Goal: Task Accomplishment & Management: Use online tool/utility

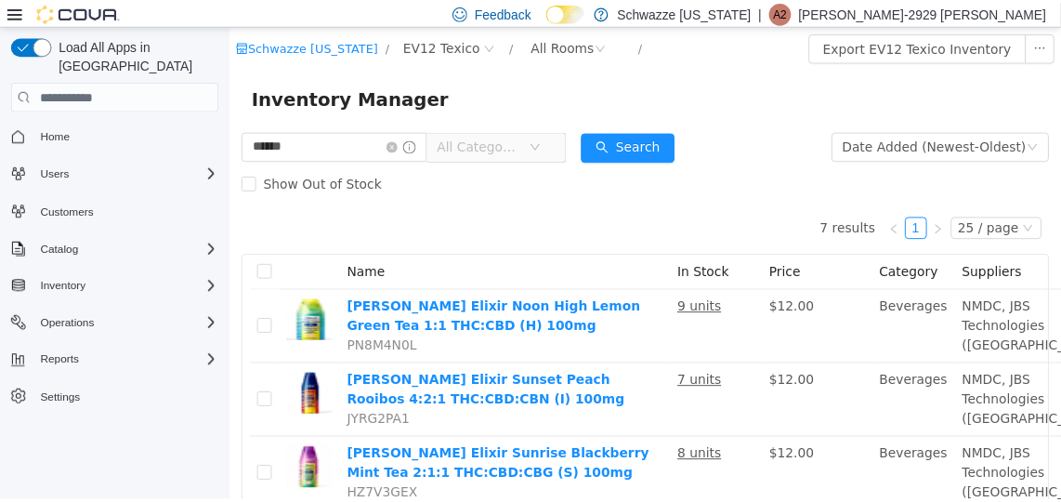
scroll to position [423, 0]
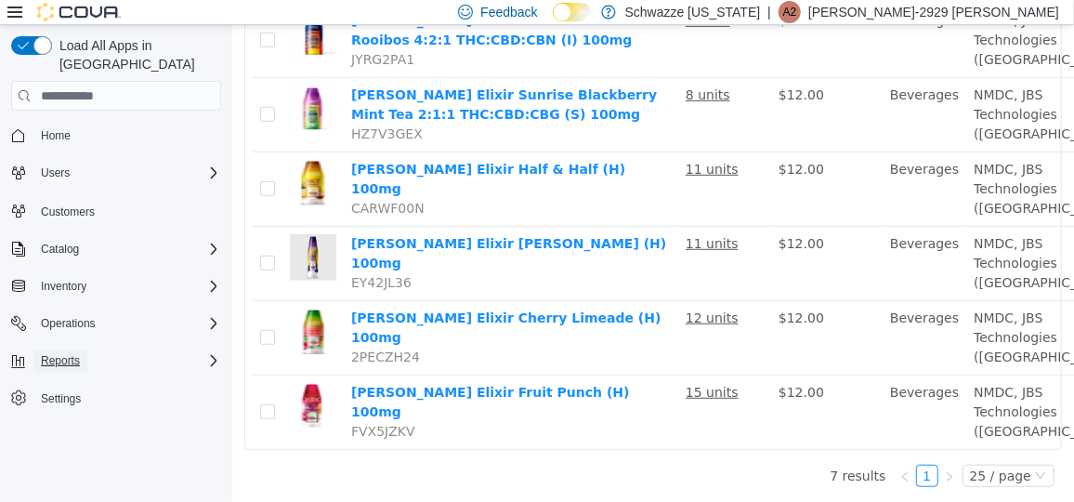
click at [71, 353] on span "Reports" at bounding box center [60, 360] width 39 height 15
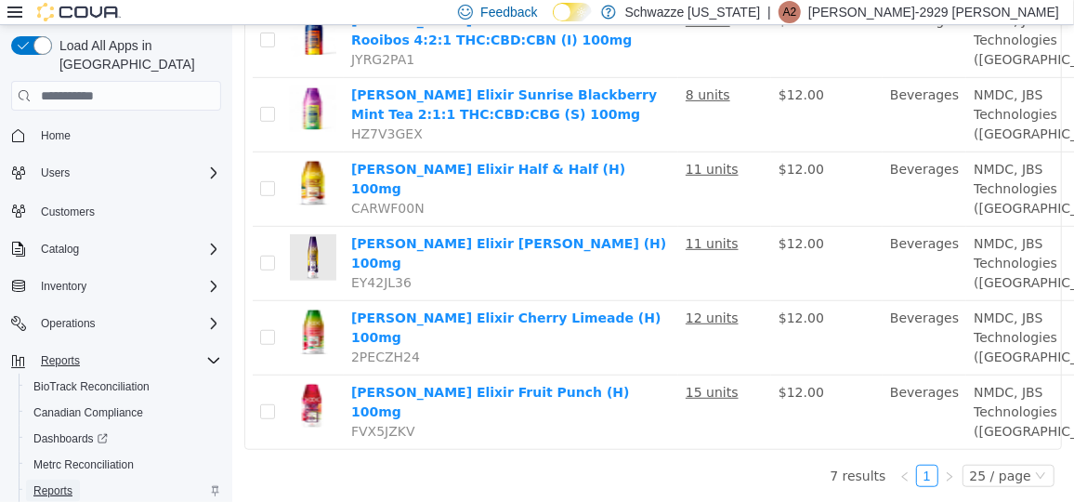
click at [35, 483] on span "Reports" at bounding box center [52, 490] width 39 height 15
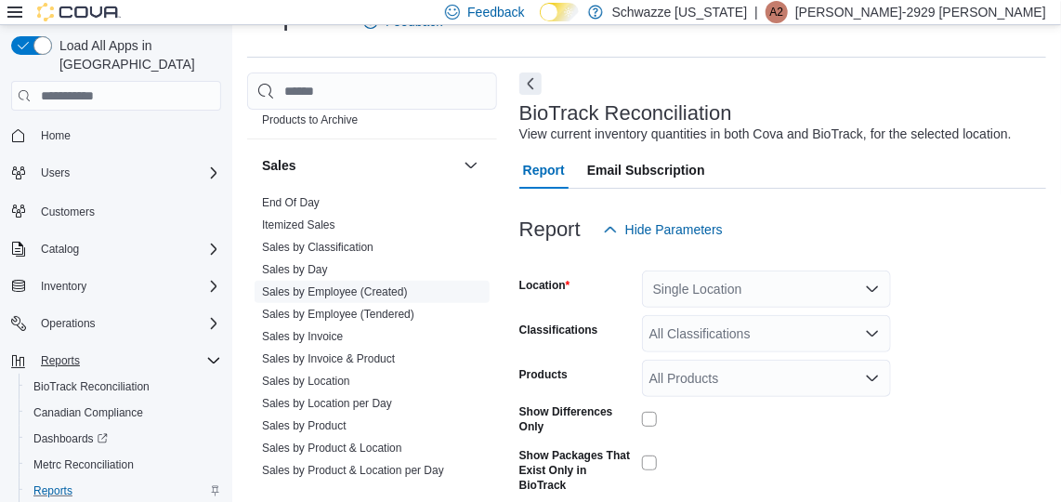
scroll to position [1265, 0]
click at [362, 312] on link "Sales by Employee (Tendered)" at bounding box center [338, 315] width 152 height 13
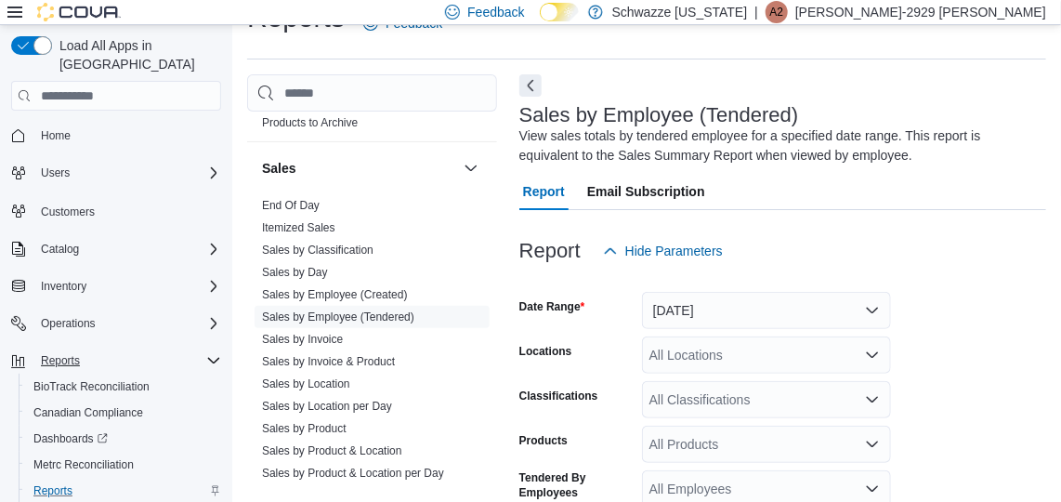
scroll to position [62, 0]
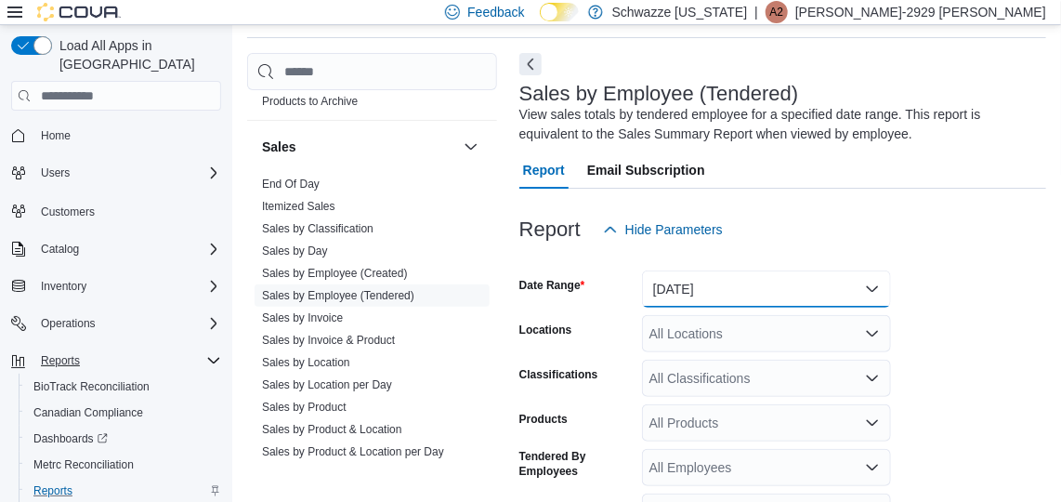
click at [768, 301] on button "[DATE]" at bounding box center [766, 288] width 249 height 37
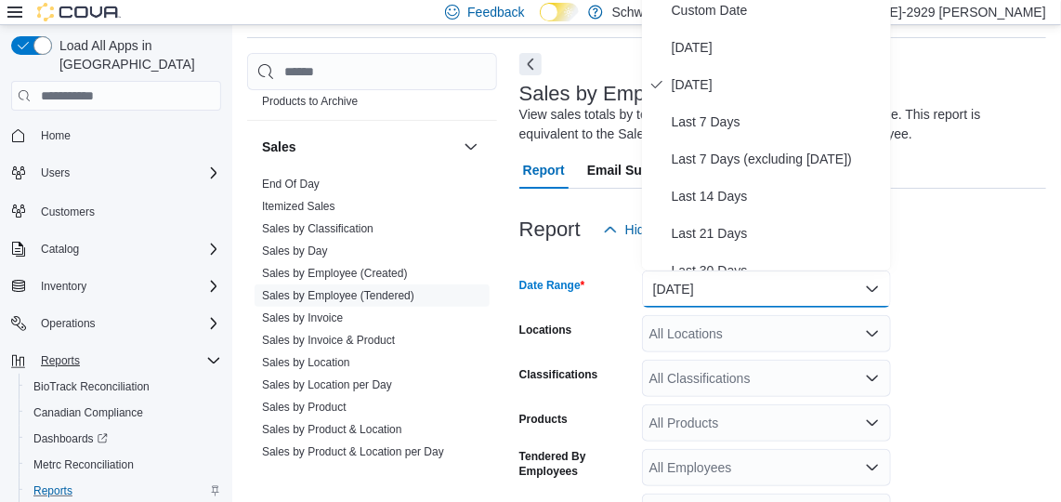
scroll to position [54, 0]
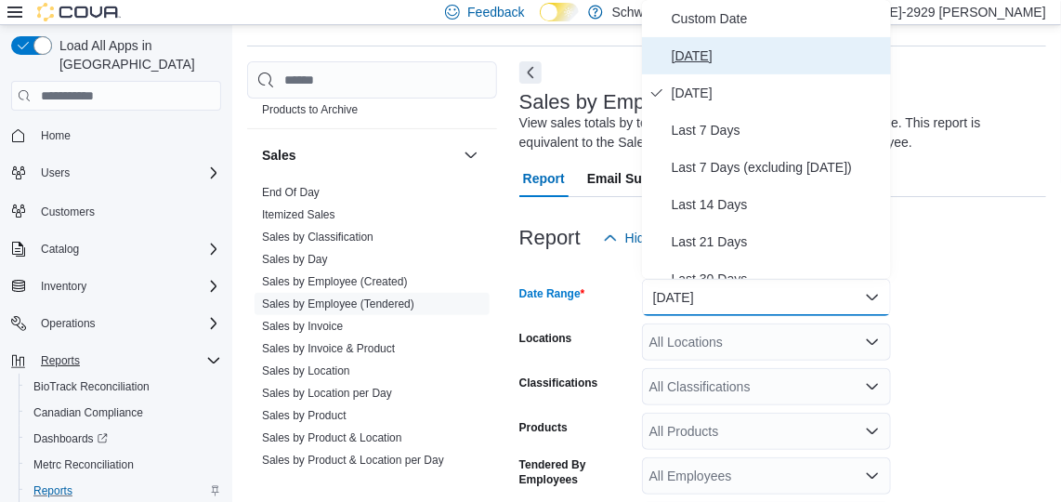
click at [692, 45] on span "[DATE]" at bounding box center [778, 56] width 212 height 22
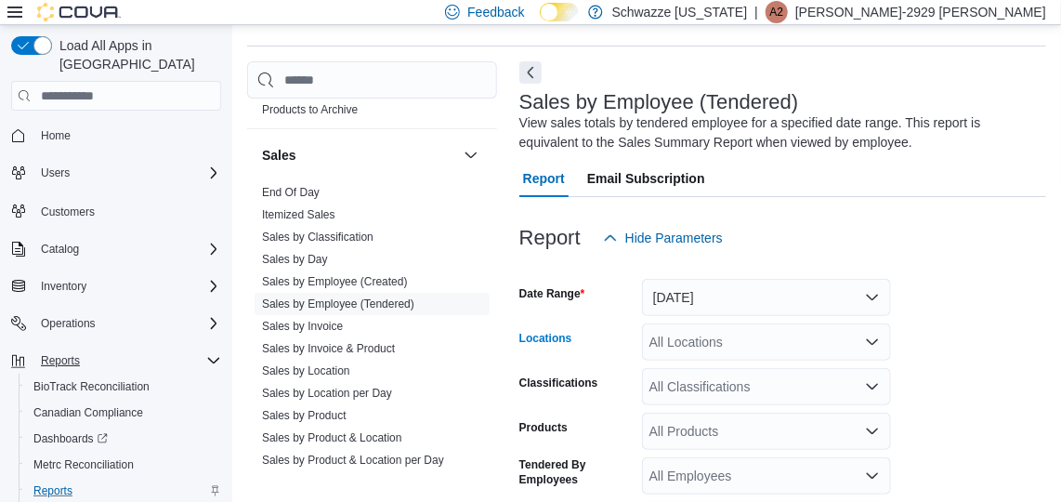
click at [693, 333] on div "All Locations" at bounding box center [766, 341] width 249 height 37
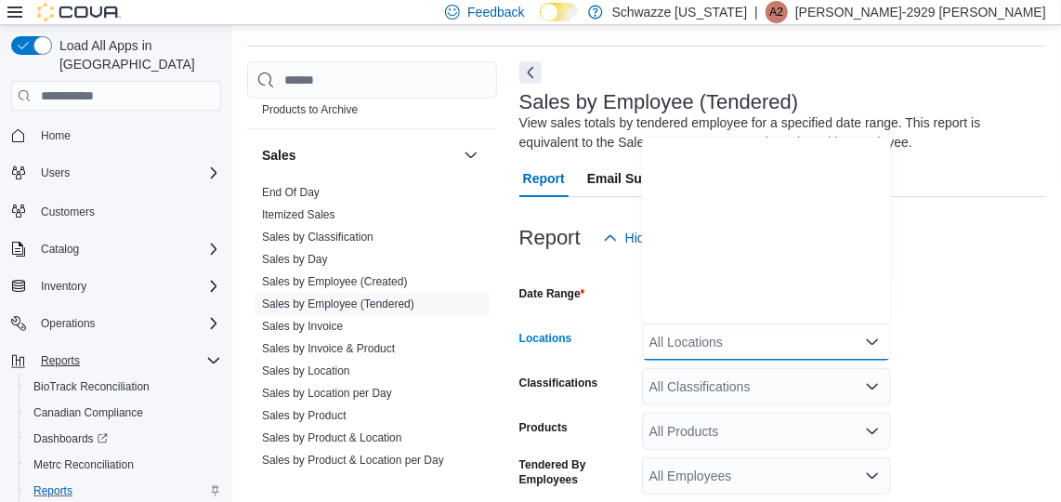
scroll to position [919, 0]
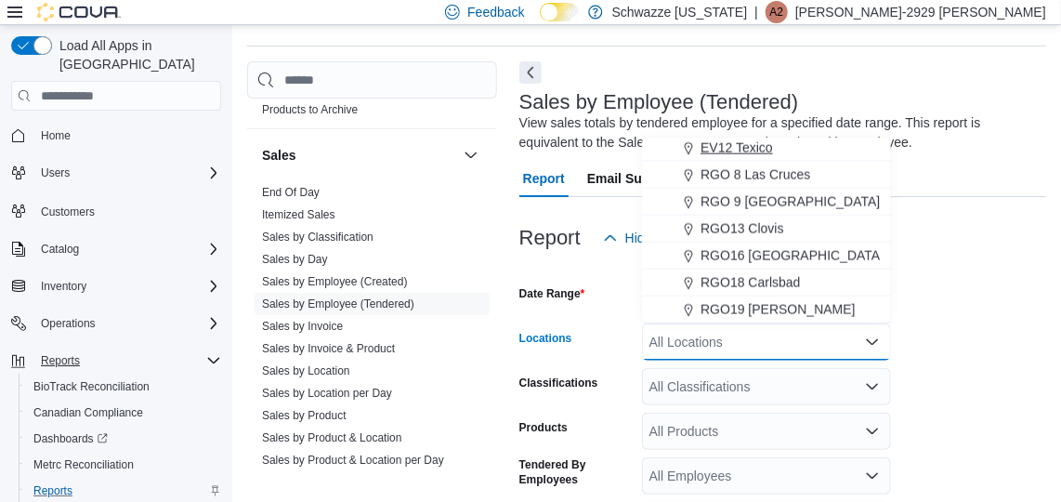
click at [724, 147] on span "EV12 Texico" at bounding box center [737, 147] width 72 height 19
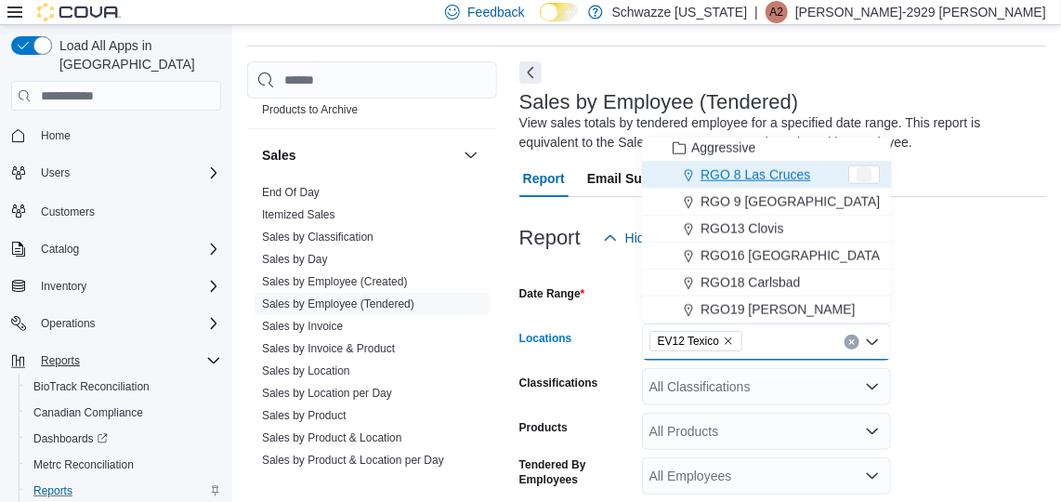
scroll to position [891, 0]
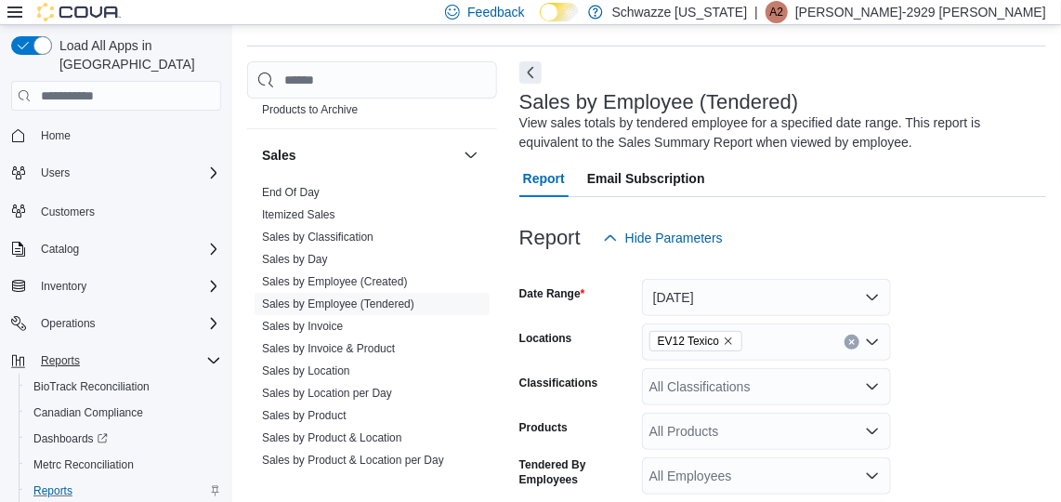
click at [928, 433] on form "Date Range [DATE] Locations EV12 Texico Classifications All Classifications Pro…" at bounding box center [783, 469] width 527 height 424
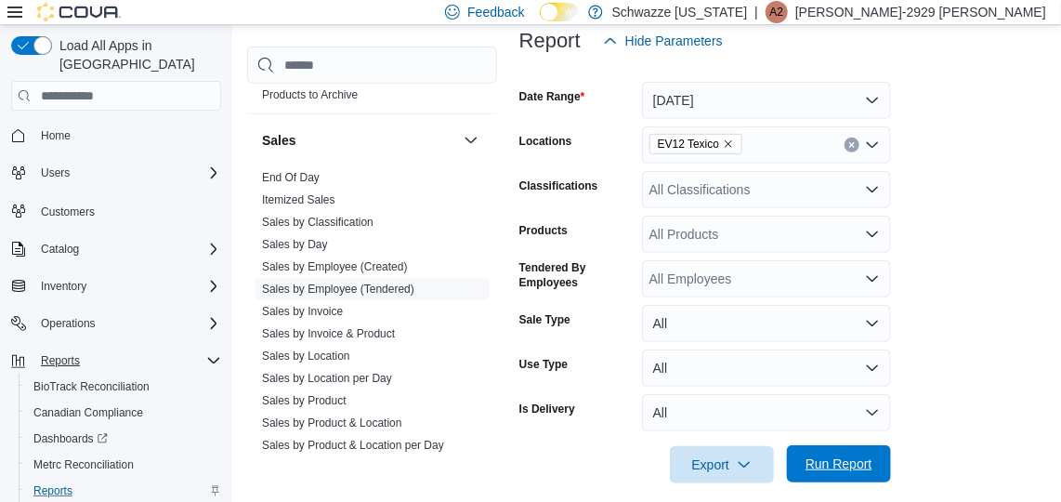
click at [831, 468] on span "Run Report" at bounding box center [839, 463] width 67 height 19
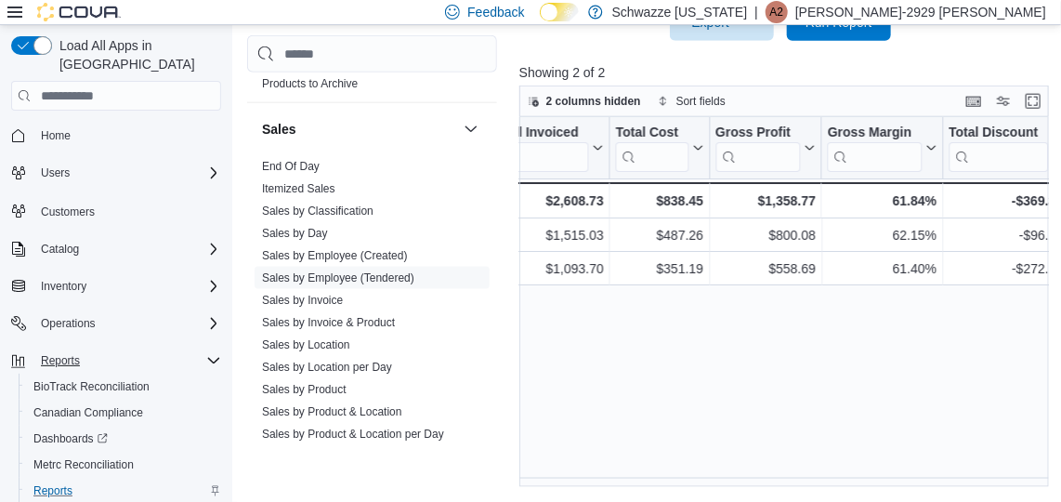
scroll to position [0, 1427]
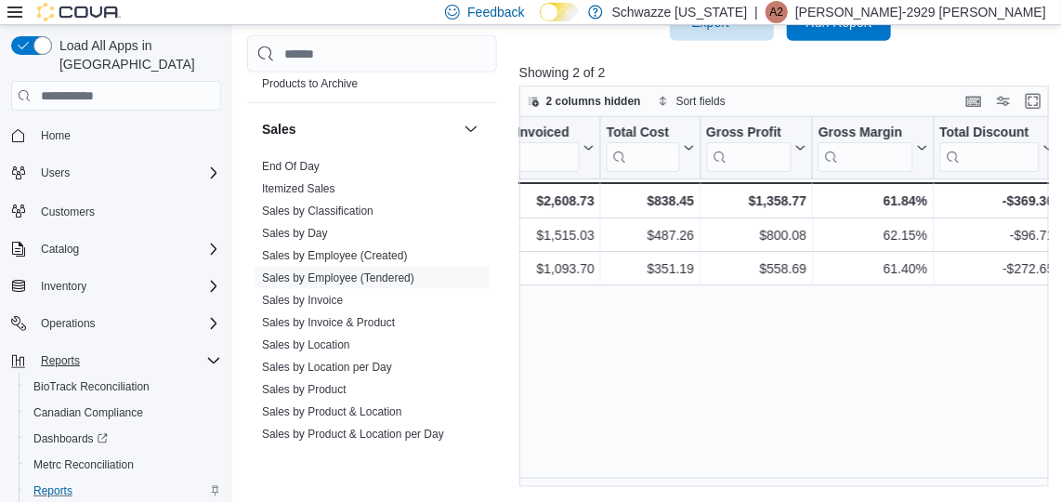
click at [648, 355] on div "Tendered Employee Click to view column header actions Invoices Sold Click to vi…" at bounding box center [787, 302] width 535 height 371
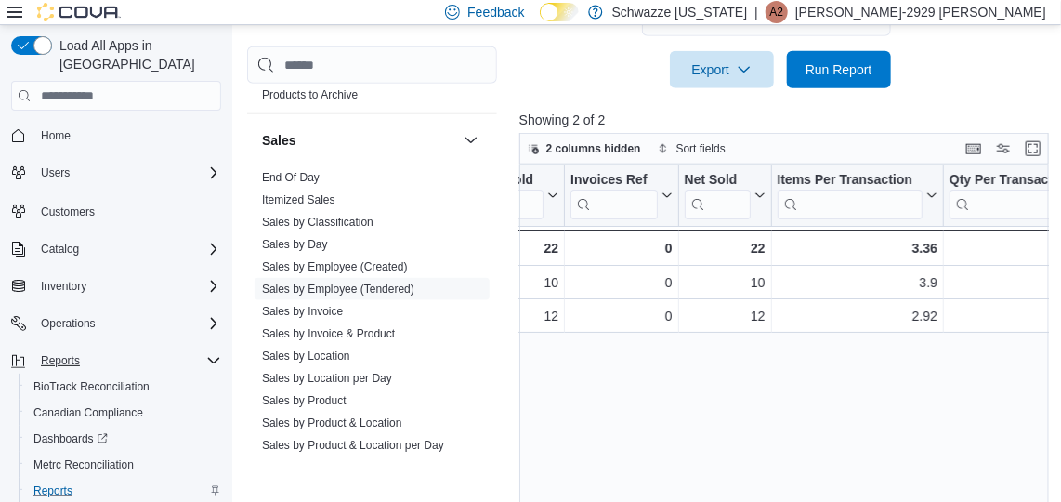
scroll to position [0, 0]
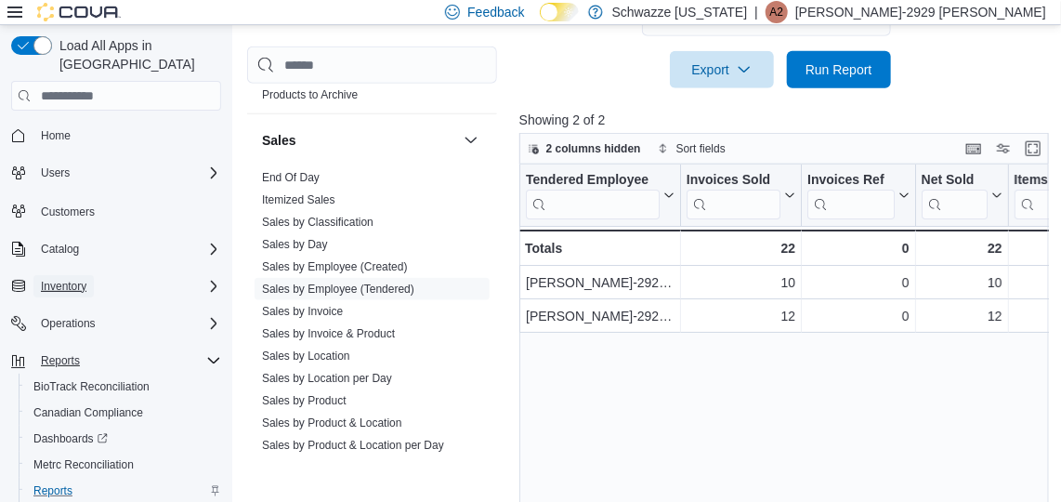
click at [67, 279] on span "Inventory" at bounding box center [64, 286] width 46 height 15
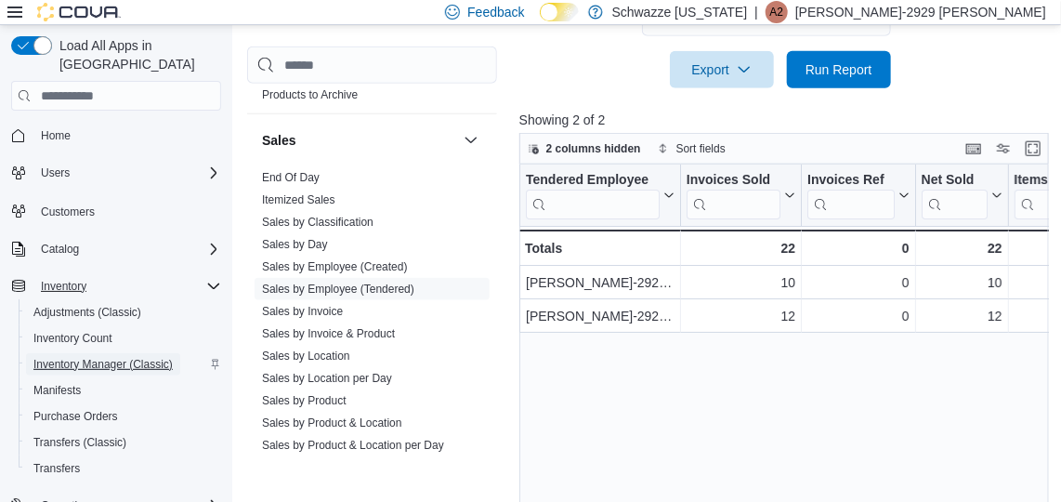
click at [125, 353] on span "Inventory Manager (Classic)" at bounding box center [102, 364] width 139 height 22
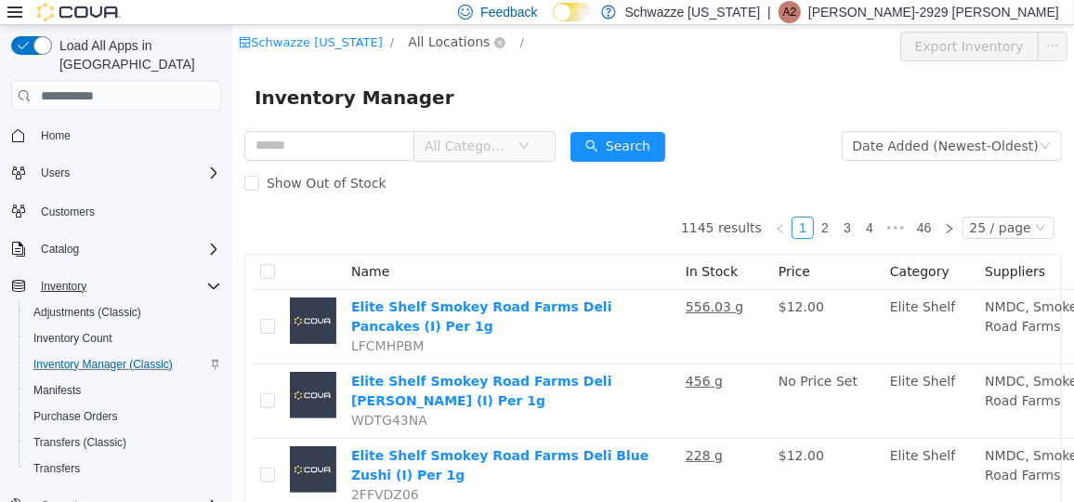
click at [416, 49] on span "All Locations" at bounding box center [448, 41] width 82 height 20
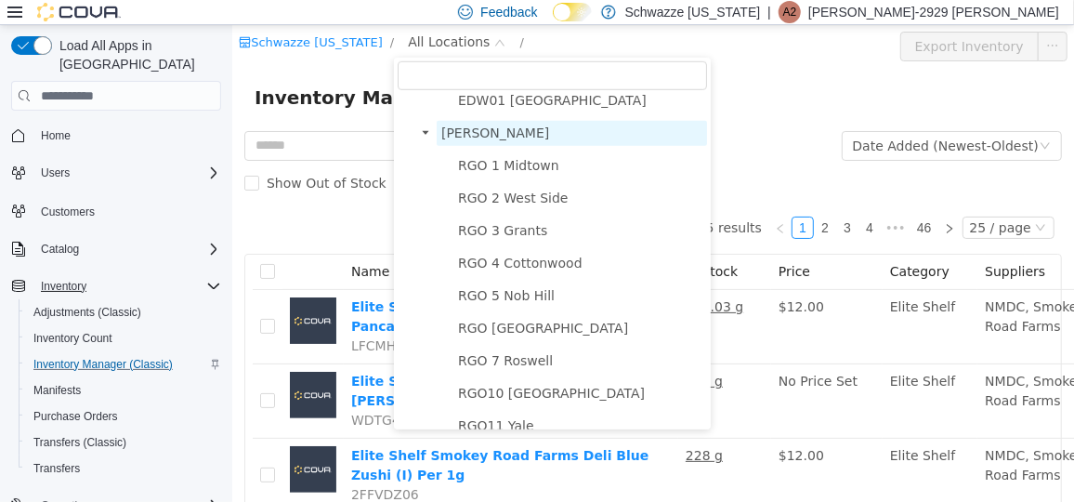
scroll to position [1009, 0]
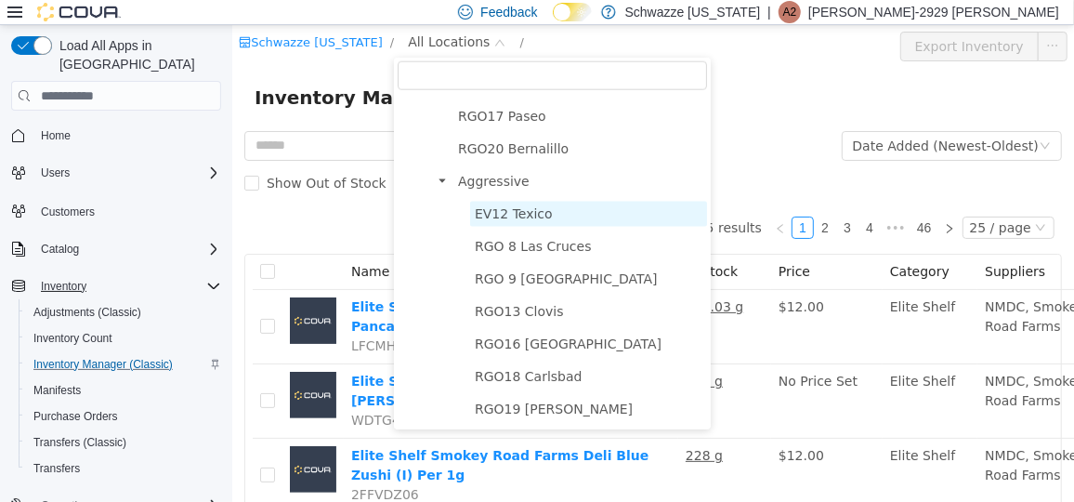
click at [486, 205] on span "EV12 Texico" at bounding box center [513, 212] width 78 height 15
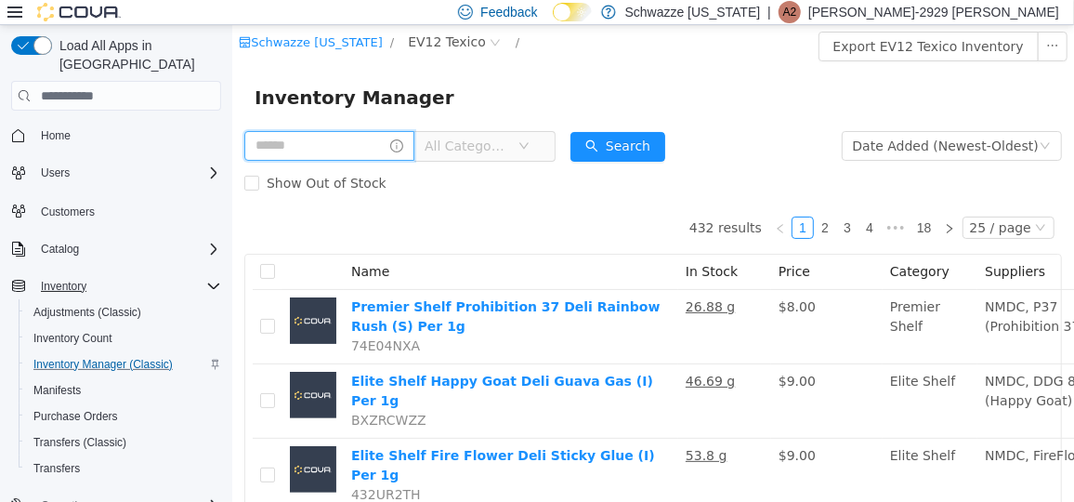
click at [262, 151] on input "text" at bounding box center [329, 145] width 170 height 30
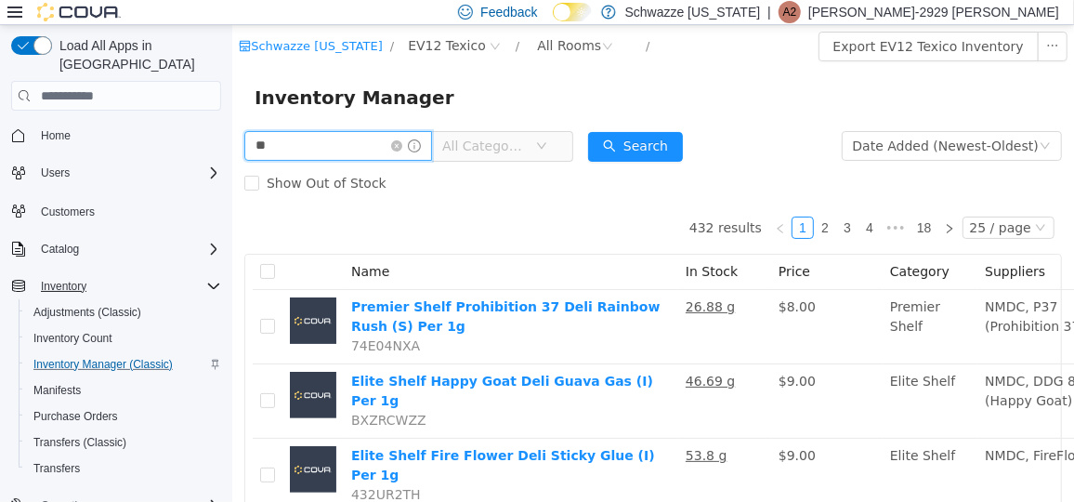
type input "*"
type input "******"
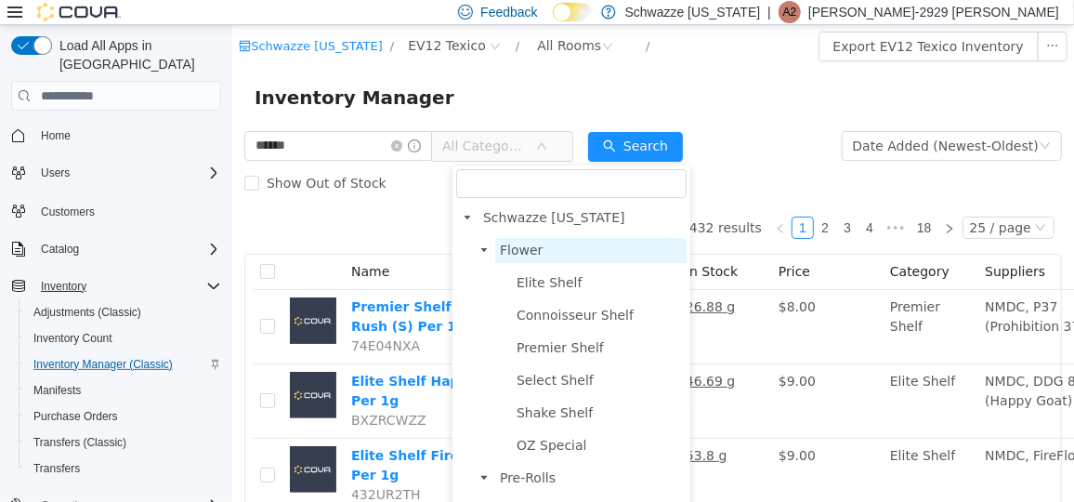
click at [494, 244] on span at bounding box center [483, 250] width 22 height 22
click at [503, 247] on span "Flower" at bounding box center [520, 249] width 43 height 15
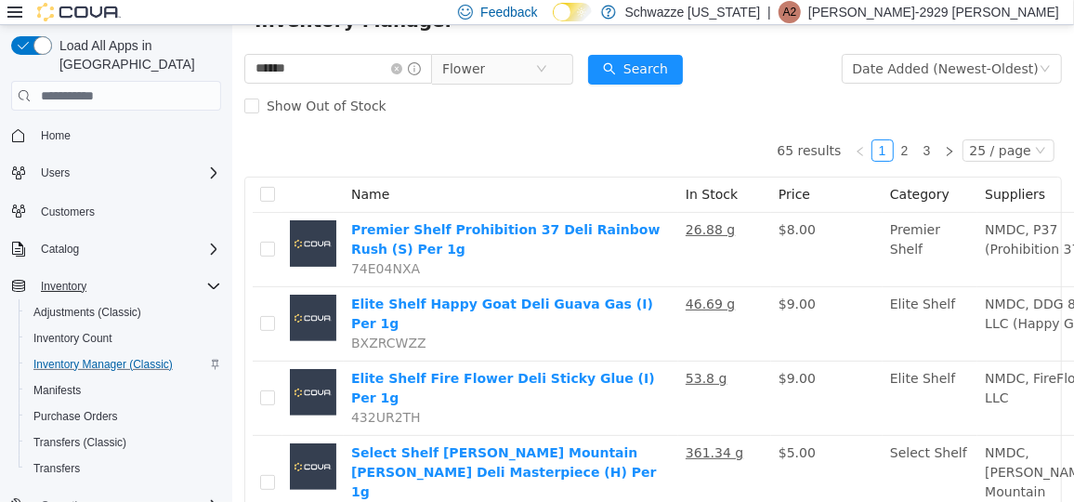
scroll to position [46, 0]
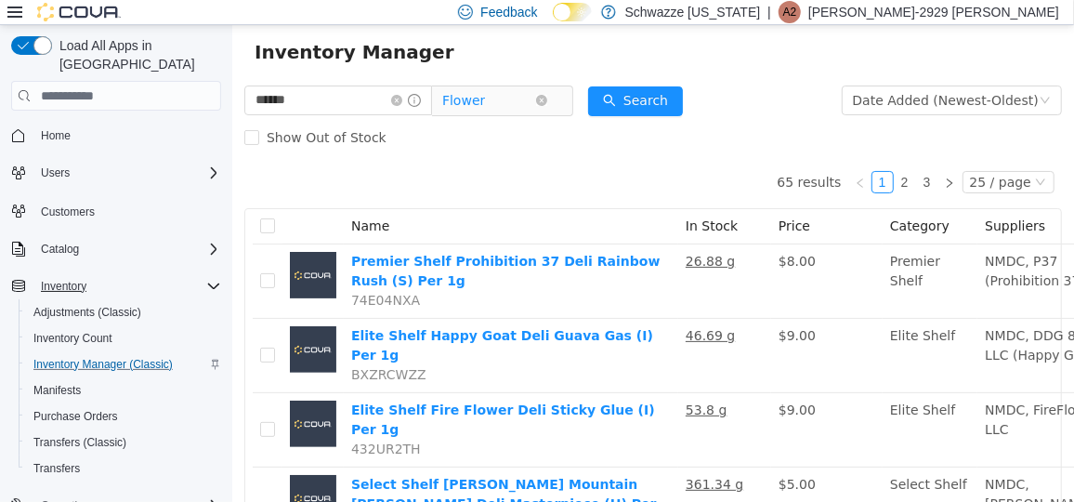
click at [534, 113] on span "Flower" at bounding box center [487, 100] width 93 height 28
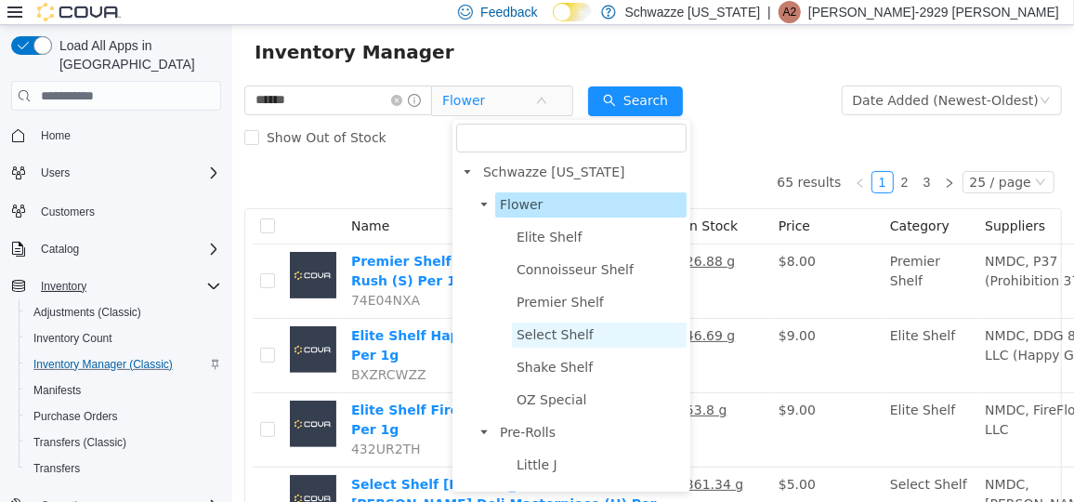
click at [568, 330] on span "Select Shelf" at bounding box center [554, 333] width 77 height 15
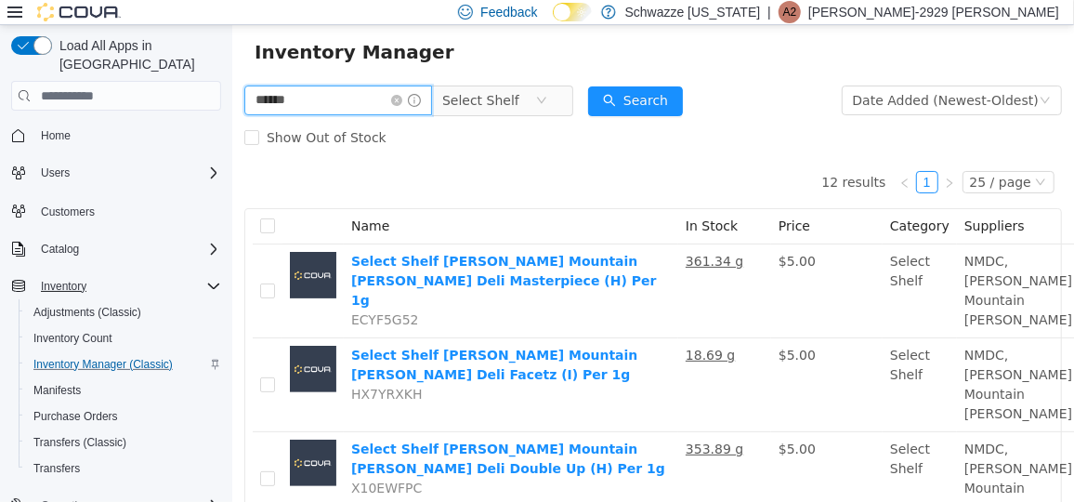
click at [351, 99] on input "******" at bounding box center [338, 100] width 188 height 30
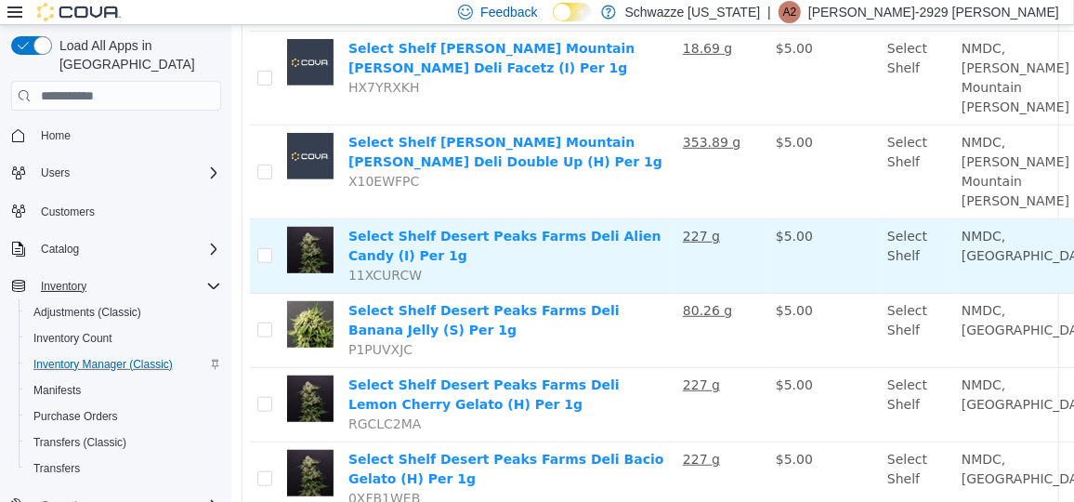
scroll to position [352, 230]
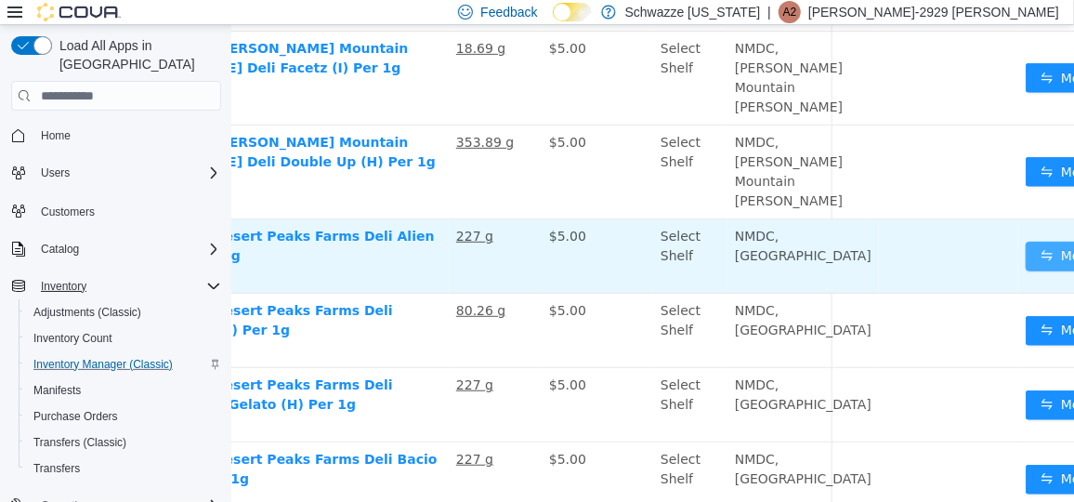
click at [1025, 256] on button "Move" at bounding box center [1068, 256] width 86 height 30
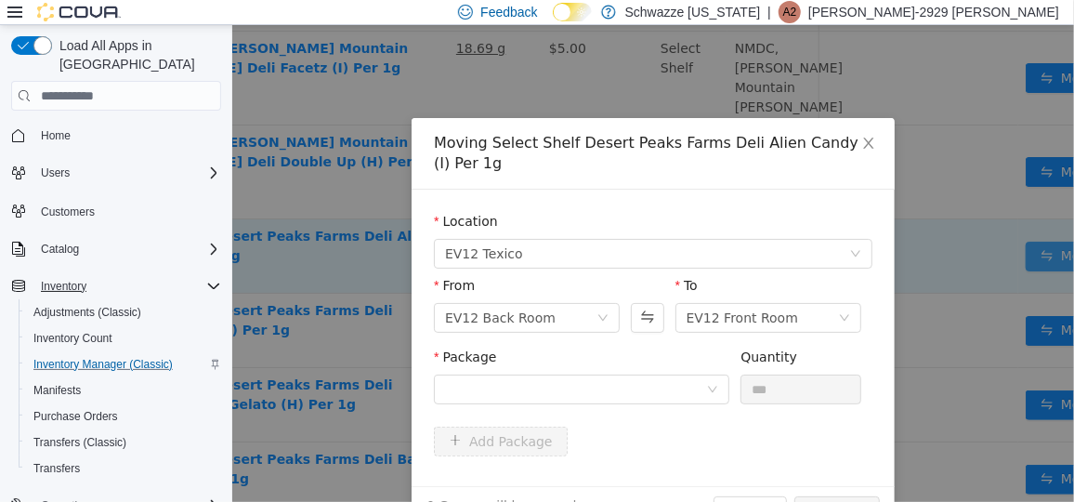
scroll to position [352, 217]
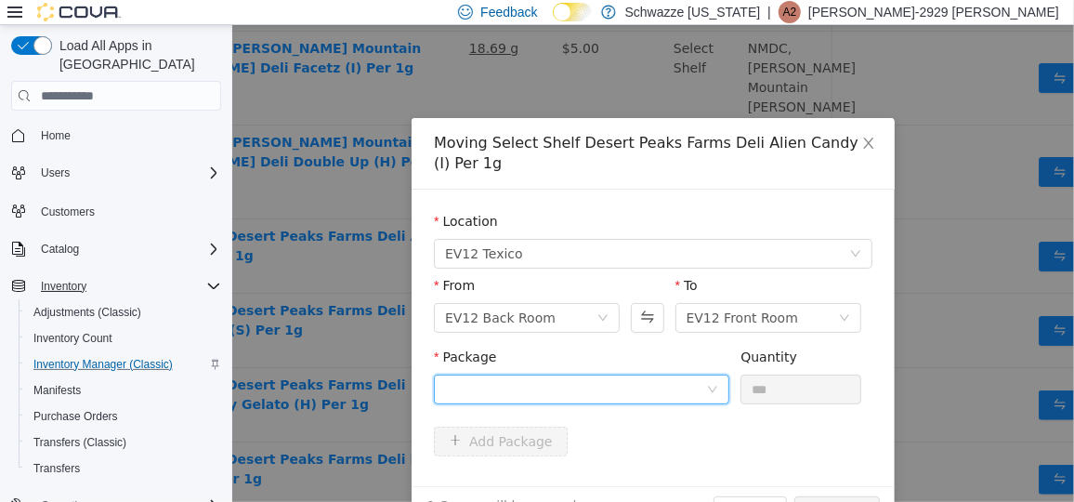
click at [616, 380] on div at bounding box center [574, 389] width 261 height 28
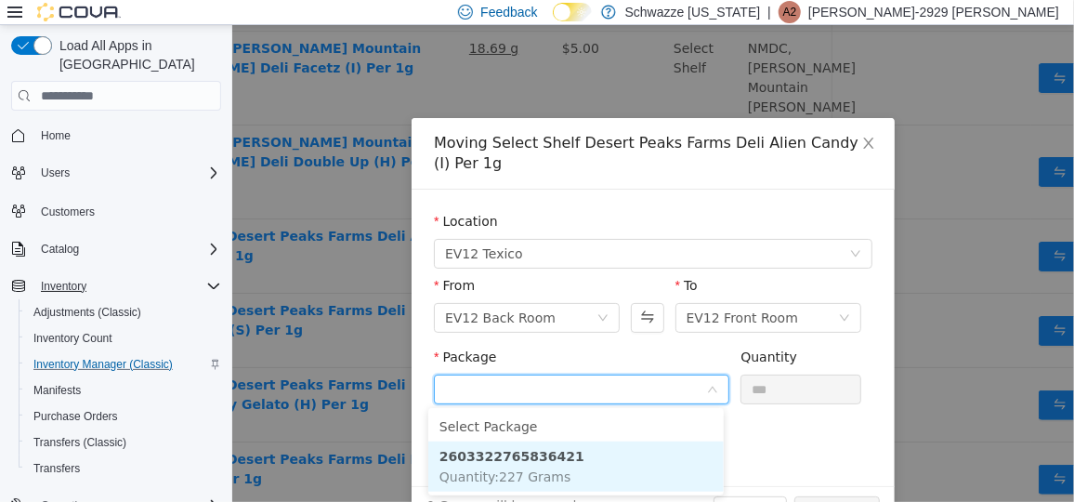
click at [520, 468] on span "Quantity : 227 Grams" at bounding box center [505, 475] width 132 height 15
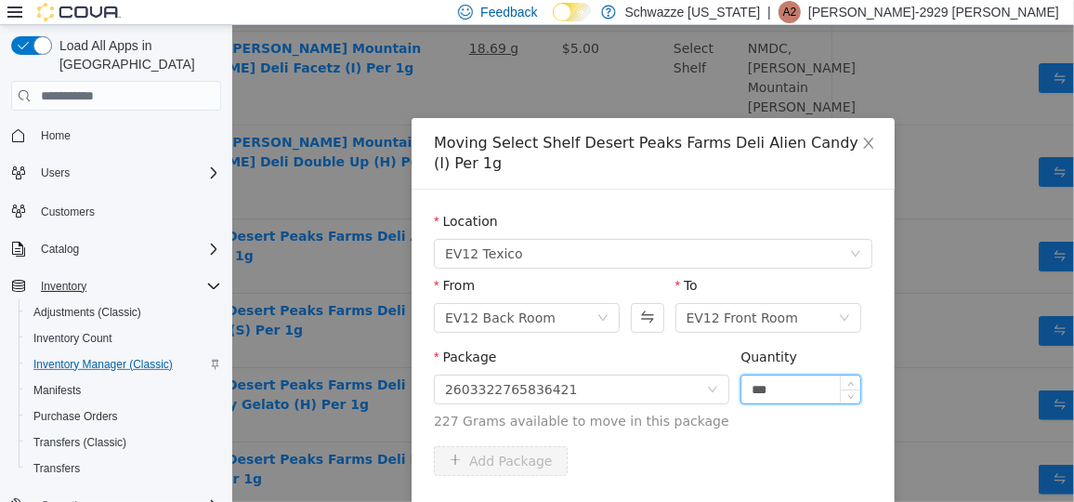
click at [789, 388] on input "***" at bounding box center [800, 389] width 119 height 28
type input "***"
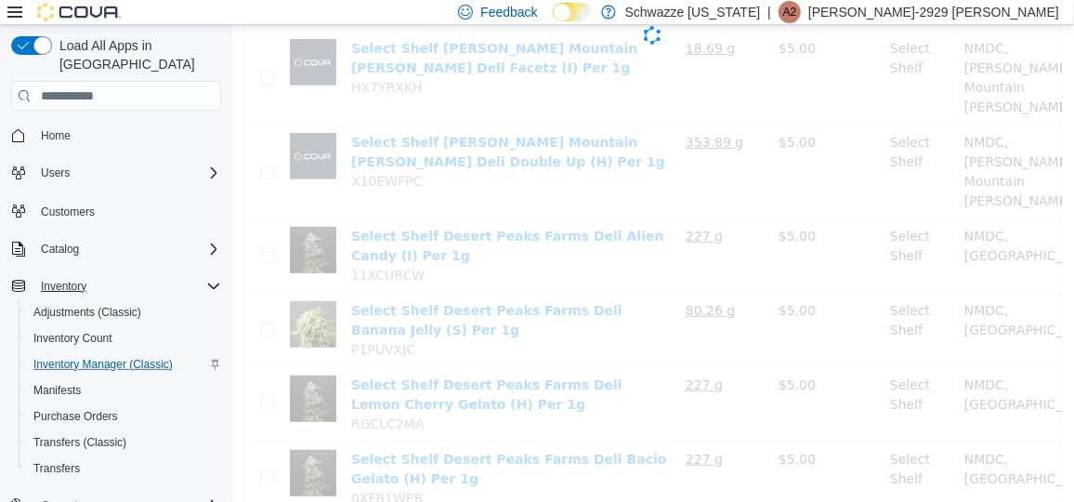
scroll to position [352, 0]
